Goal: Task Accomplishment & Management: Manage account settings

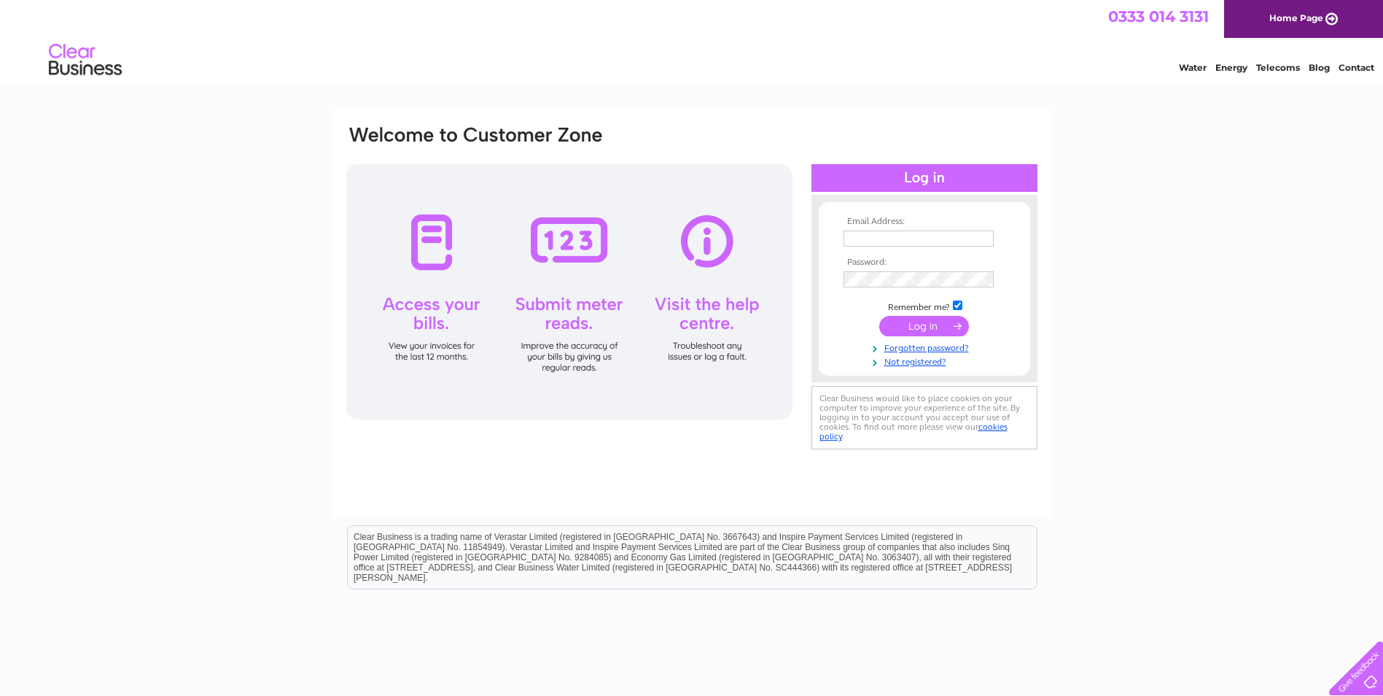
click at [903, 238] on input "text" at bounding box center [919, 238] width 150 height 16
type input "Riskyrossco@hotmail.com"
click at [920, 327] on input "submit" at bounding box center [924, 326] width 90 height 20
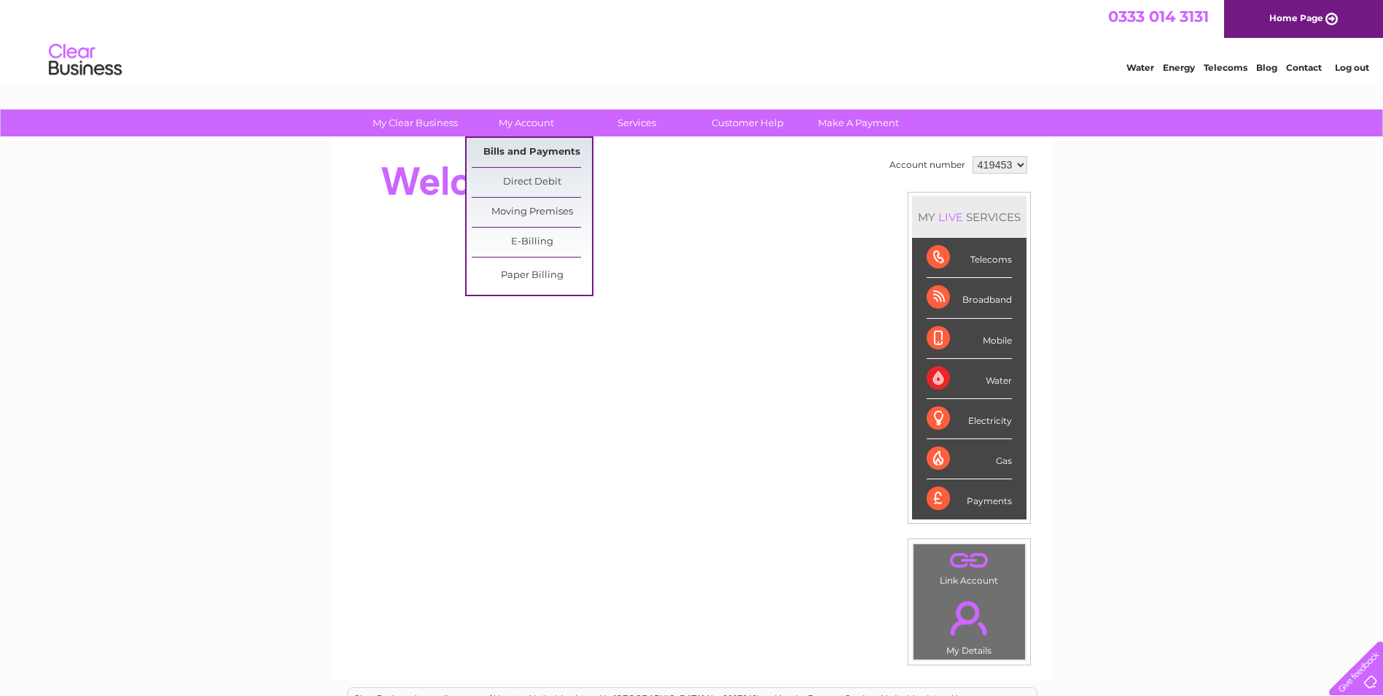
click at [513, 152] on link "Bills and Payments" at bounding box center [532, 152] width 120 height 29
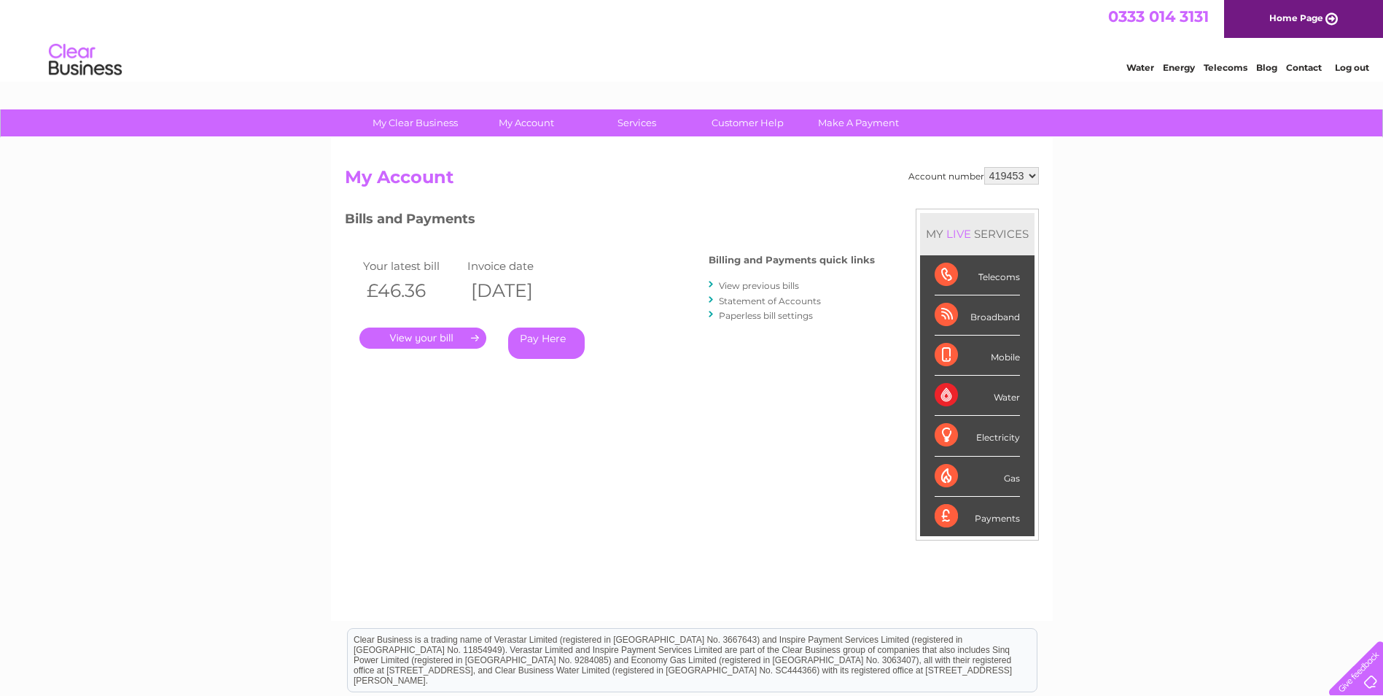
click at [413, 337] on link "." at bounding box center [423, 337] width 127 height 21
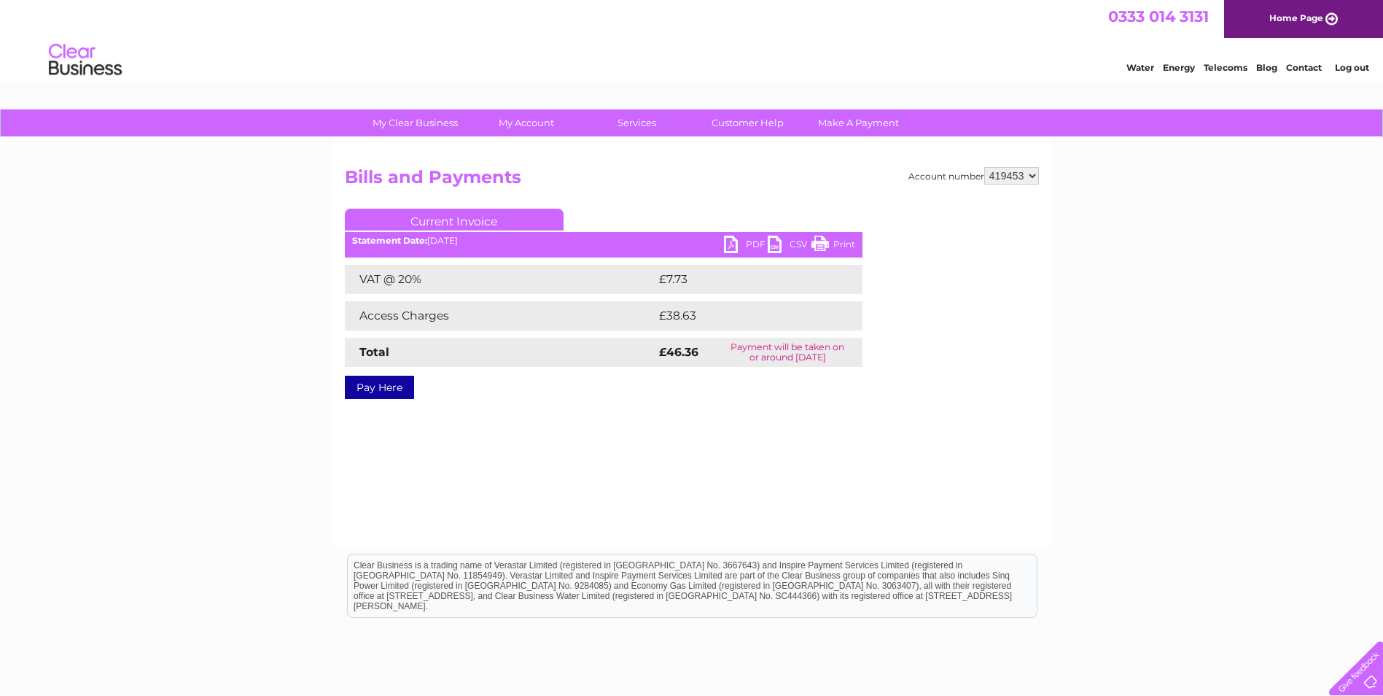
click at [754, 242] on link "PDF" at bounding box center [746, 246] width 44 height 21
click at [1355, 66] on link "Log out" at bounding box center [1352, 67] width 34 height 11
